Goal: Check status: Check status

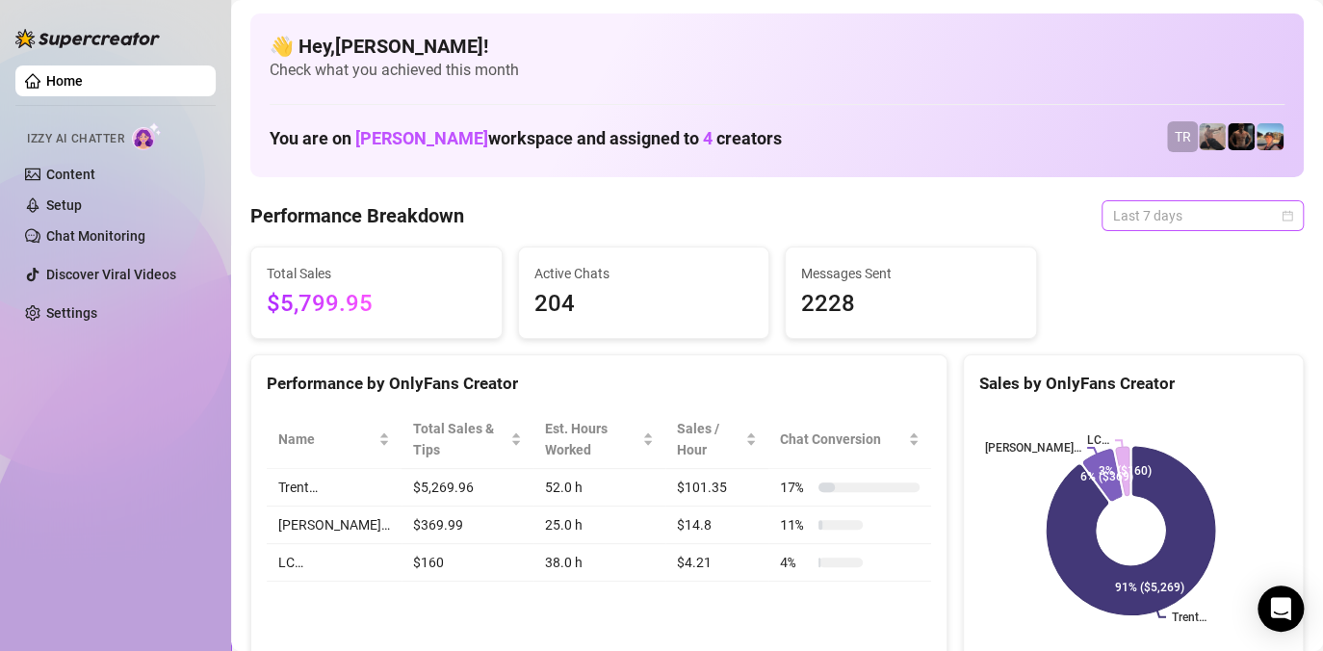
click at [1200, 203] on span "Last 7 days" at bounding box center [1202, 215] width 179 height 29
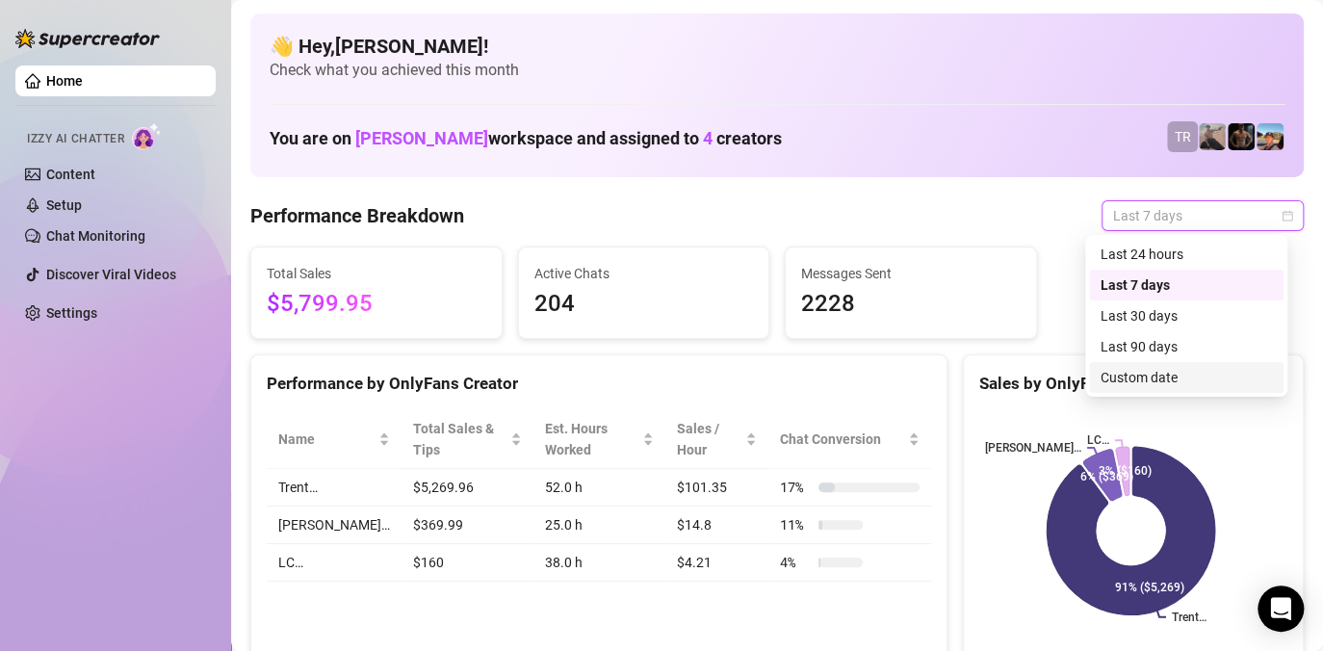
click at [1123, 378] on div "Custom date" at bounding box center [1186, 377] width 171 height 21
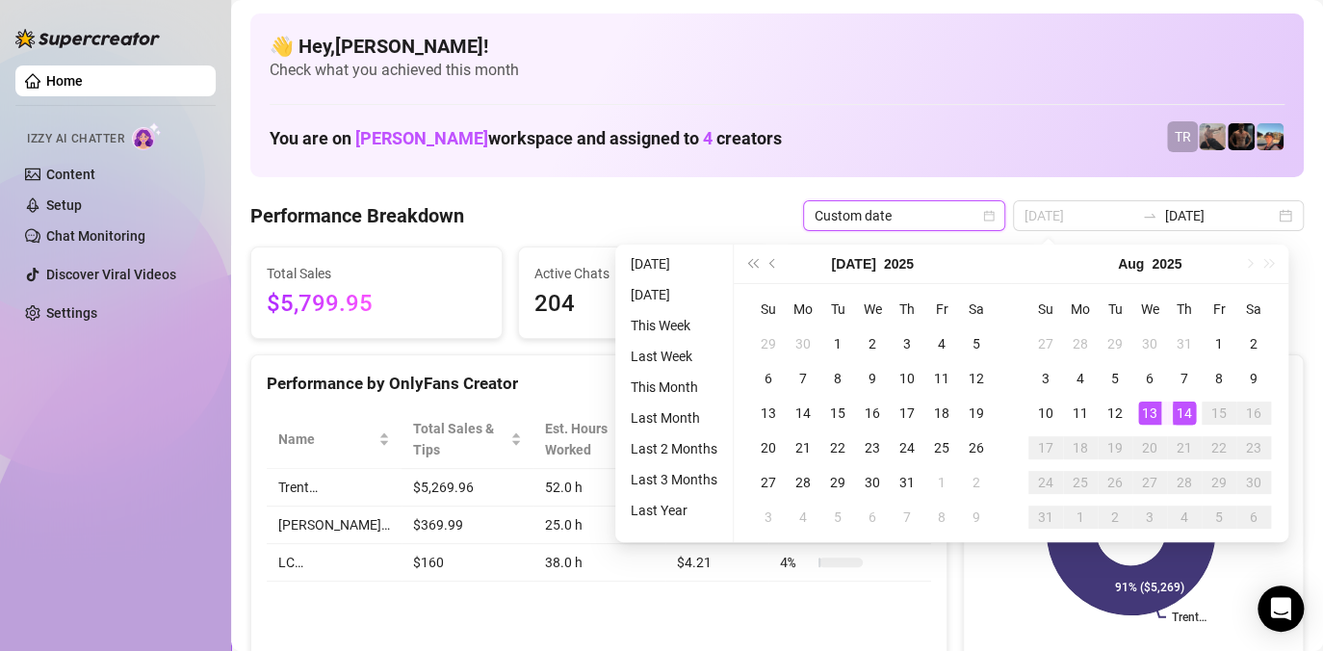
type input "[DATE]"
click at [1179, 414] on div "14" at bounding box center [1184, 413] width 23 height 23
type input "[DATE]"
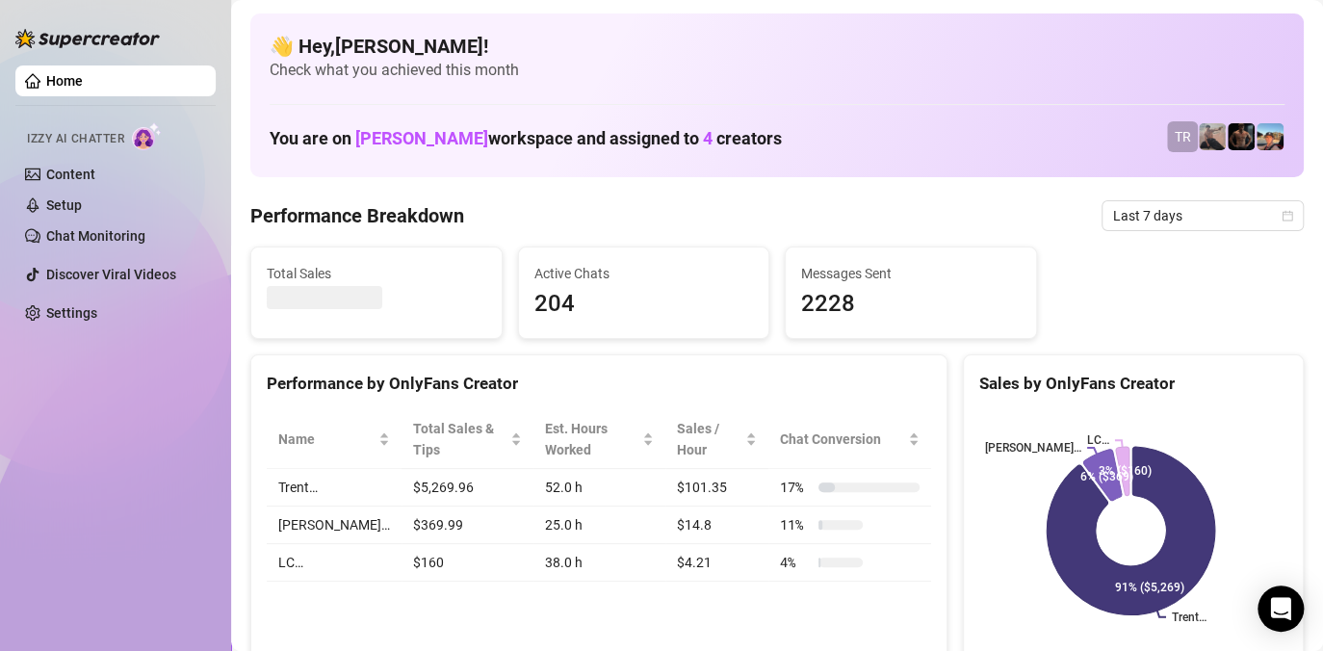
click at [84, 413] on div "Home Izzy AI Chatter Content Setup Chat Monitoring Discover Viral Videos Settin…" at bounding box center [115, 317] width 200 height 634
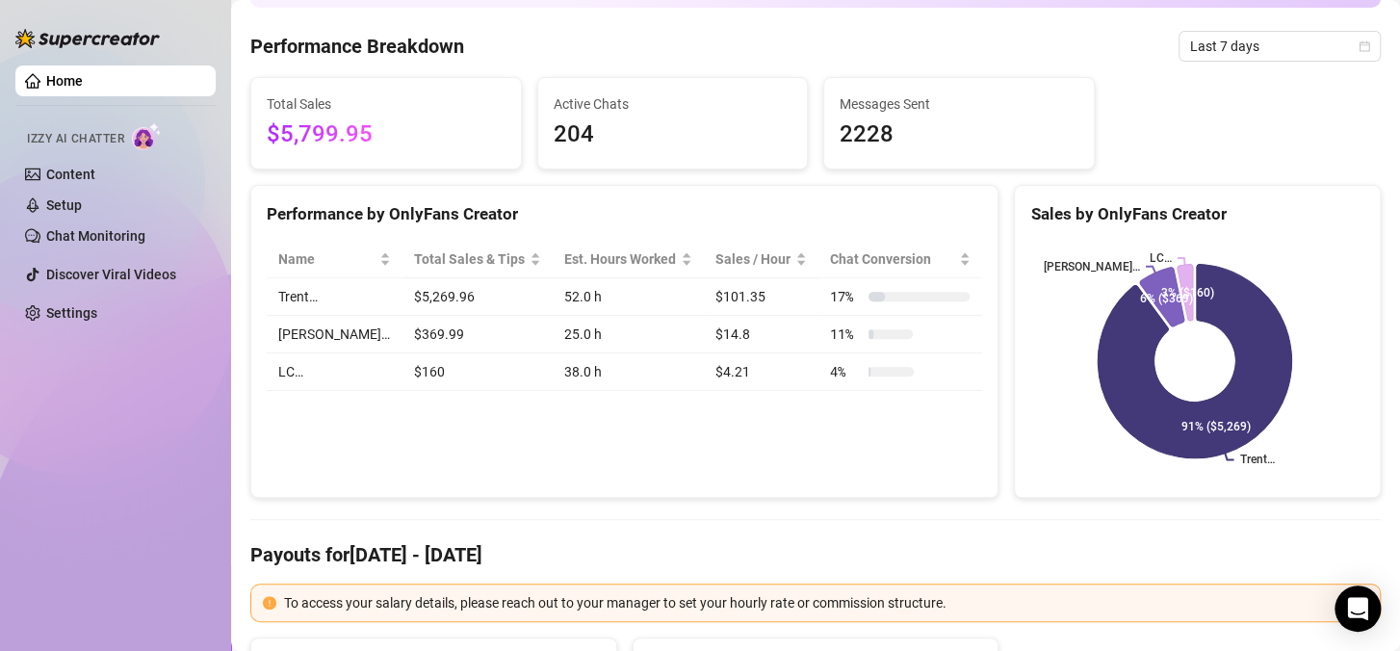
scroll to position [96, 0]
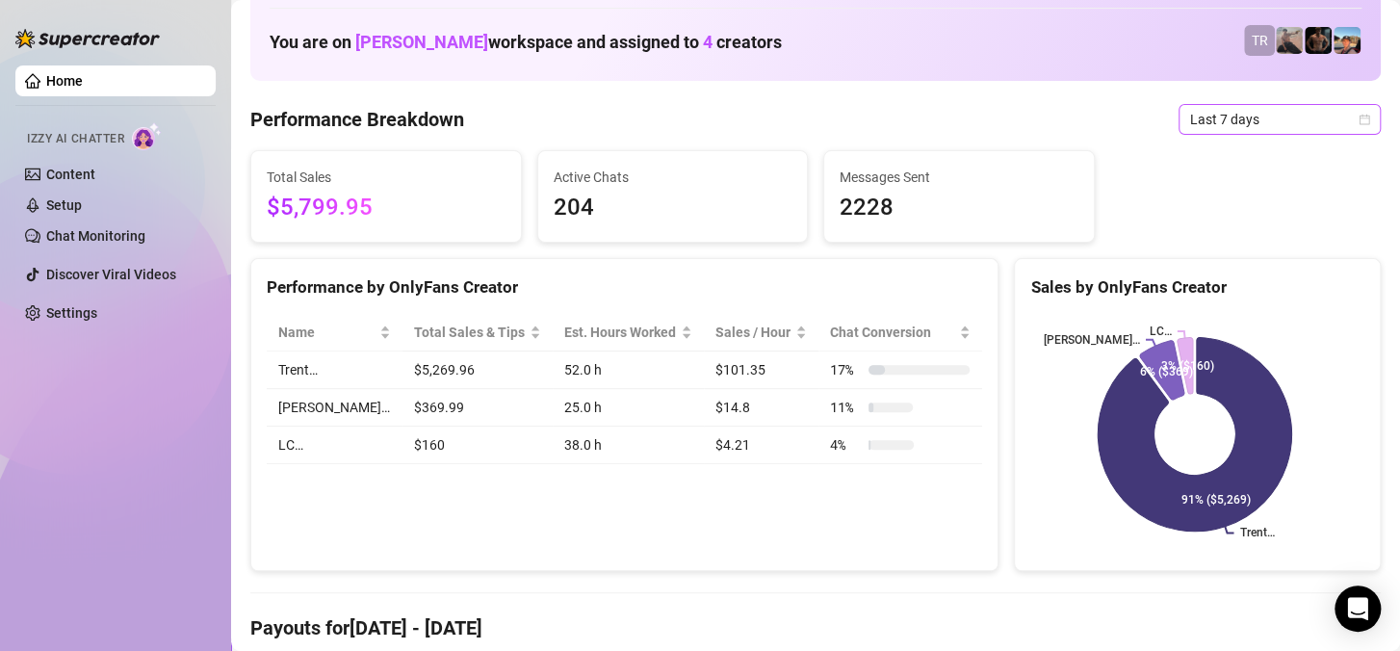
click at [1224, 117] on span "Last 7 days" at bounding box center [1279, 119] width 179 height 29
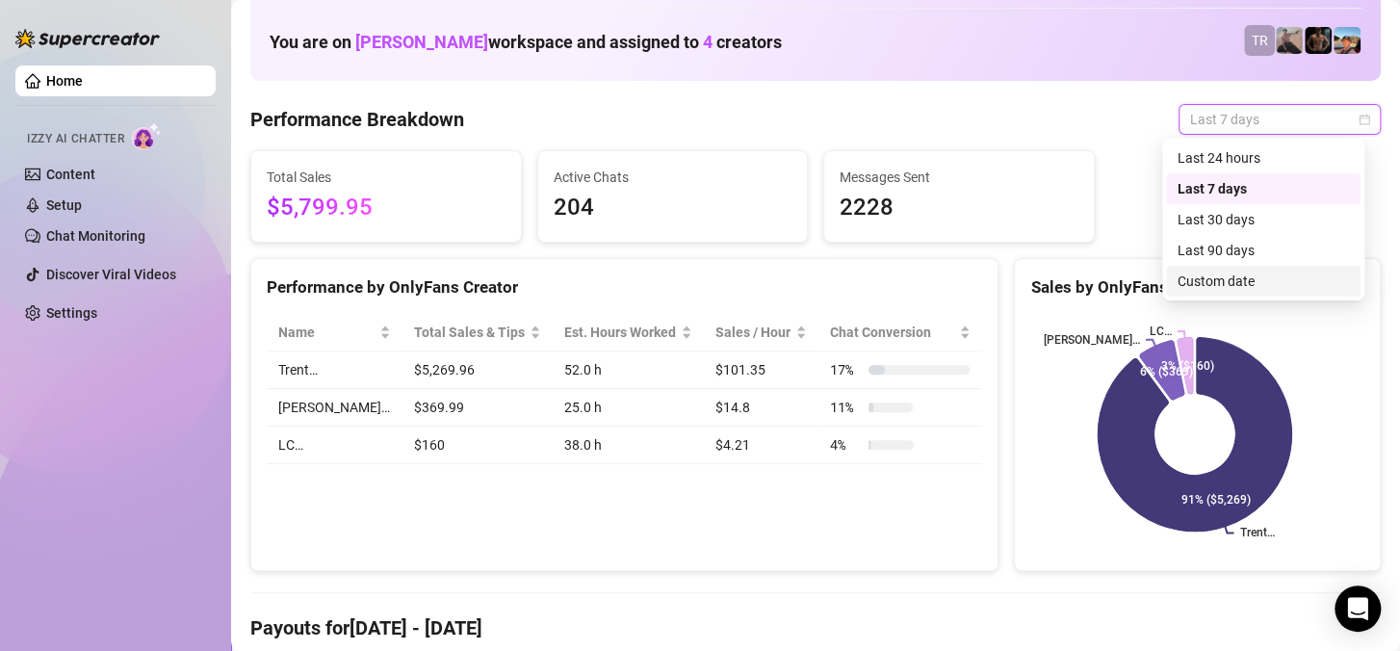
click at [1205, 287] on div "Custom date" at bounding box center [1263, 281] width 171 height 21
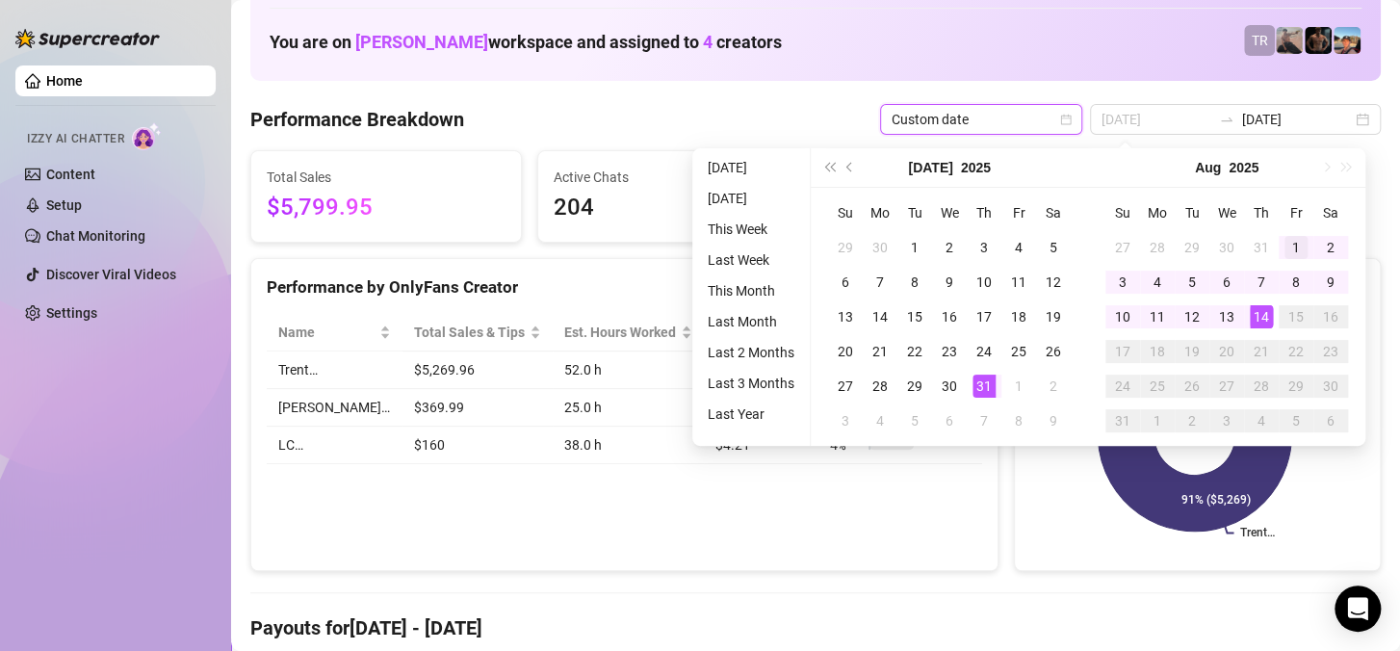
type input "[DATE]"
click at [1286, 249] on div "1" at bounding box center [1296, 247] width 23 height 23
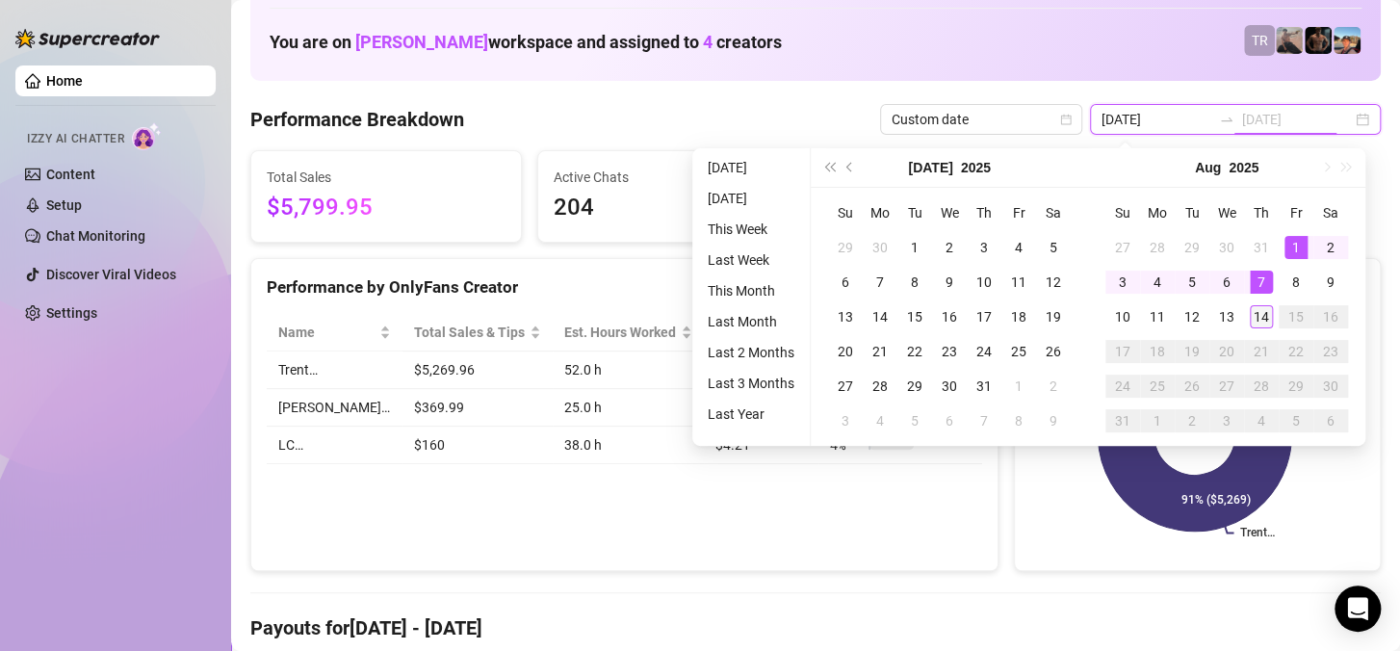
type input "[DATE]"
click at [1259, 312] on div "14" at bounding box center [1261, 316] width 23 height 23
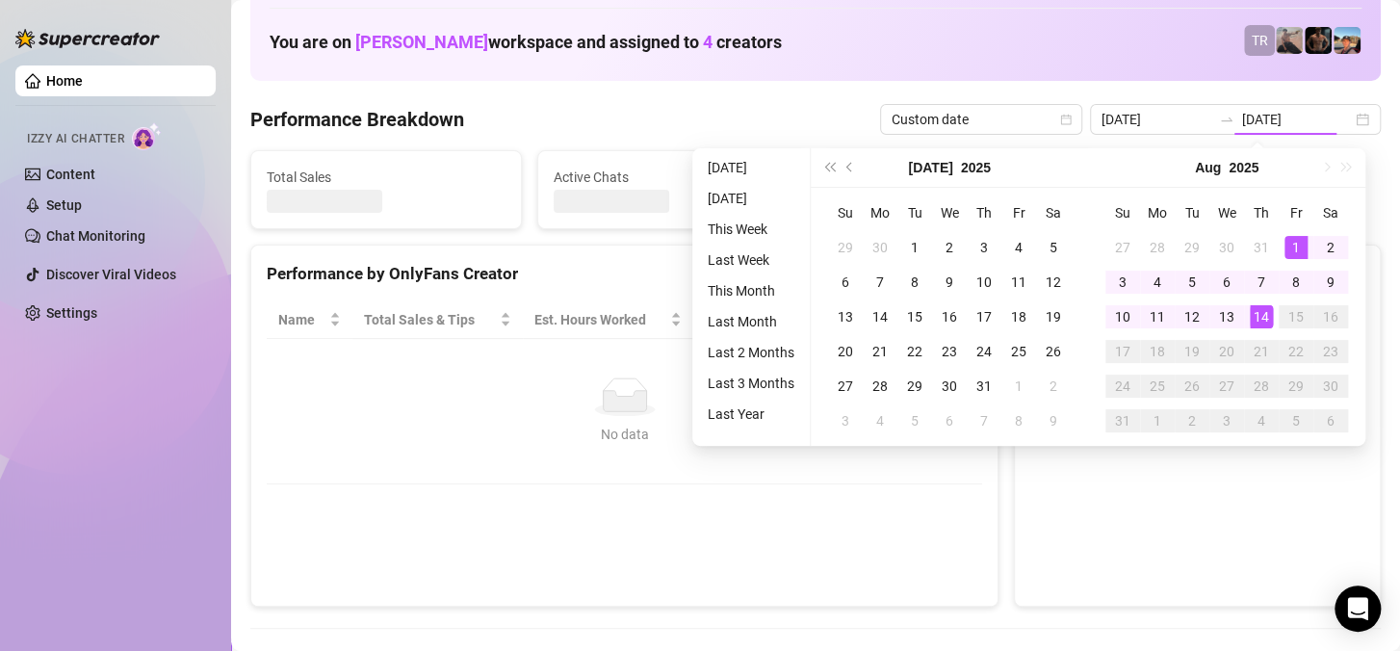
type input "[DATE]"
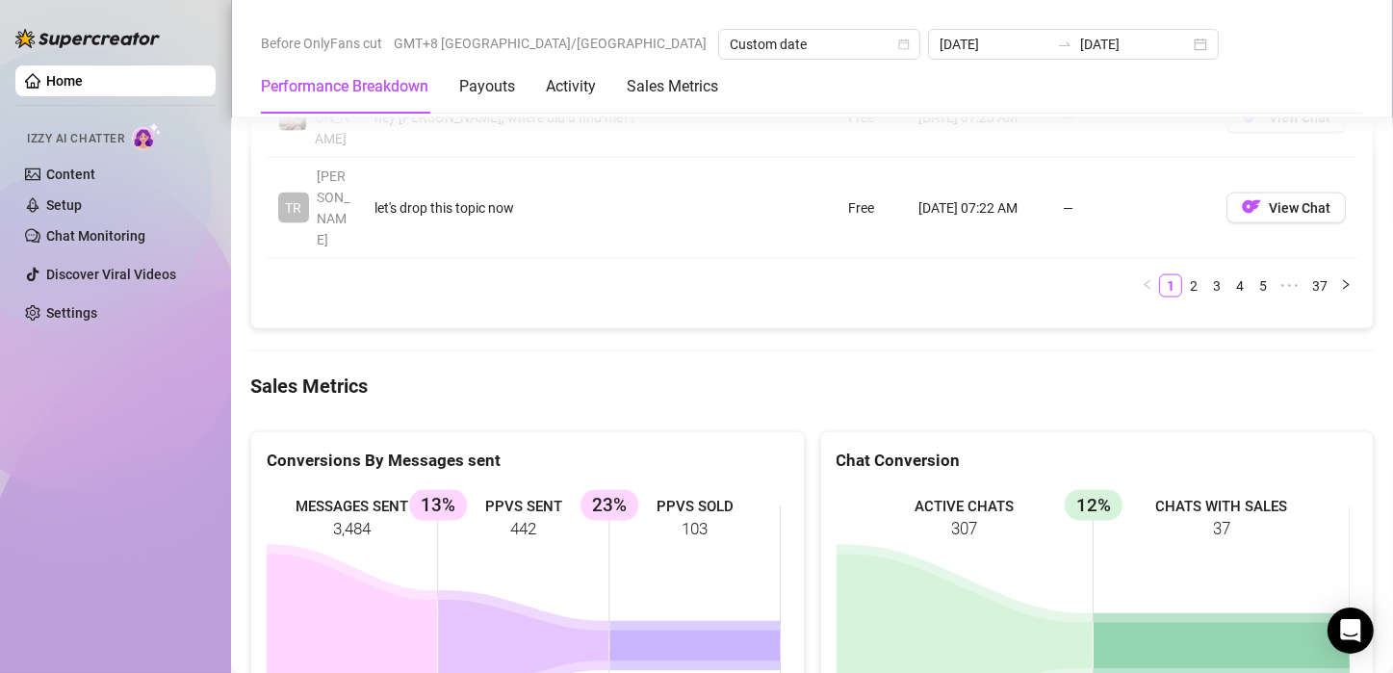
scroll to position [2695, 0]
